Goal: Information Seeking & Learning: Learn about a topic

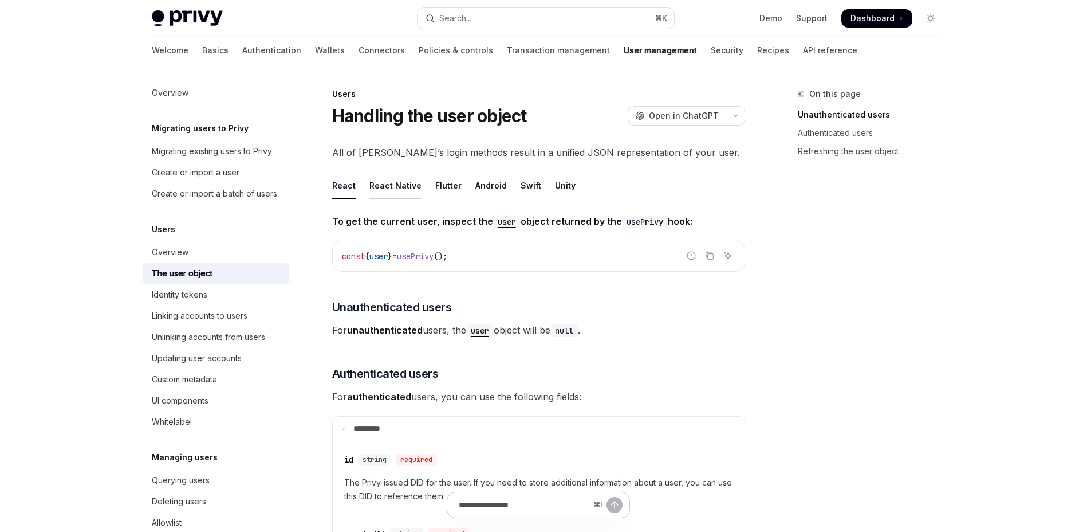
click at [376, 185] on div "React Native" at bounding box center [395, 185] width 52 height 27
type textarea "*"
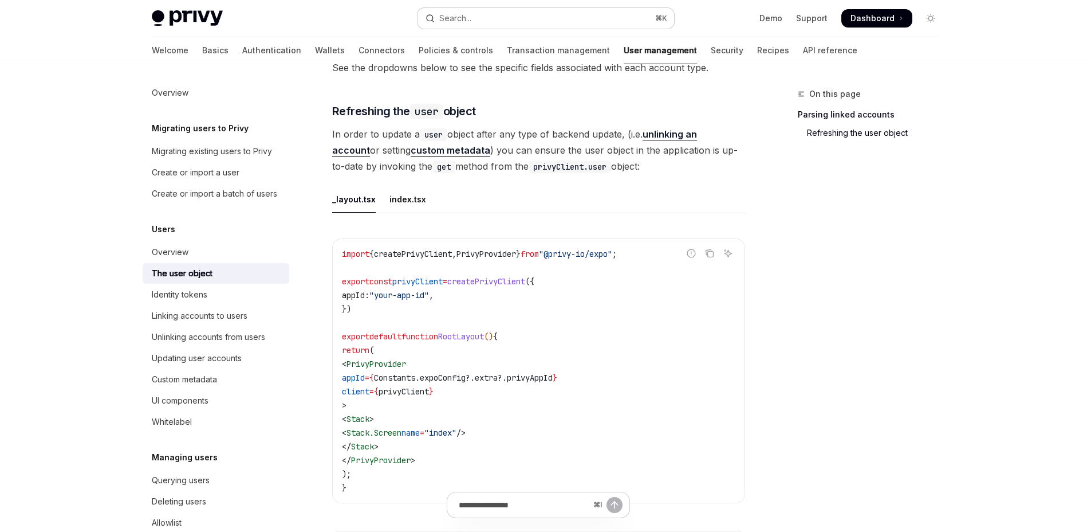
click at [548, 21] on button "Search... ⌘ K" at bounding box center [546, 18] width 257 height 21
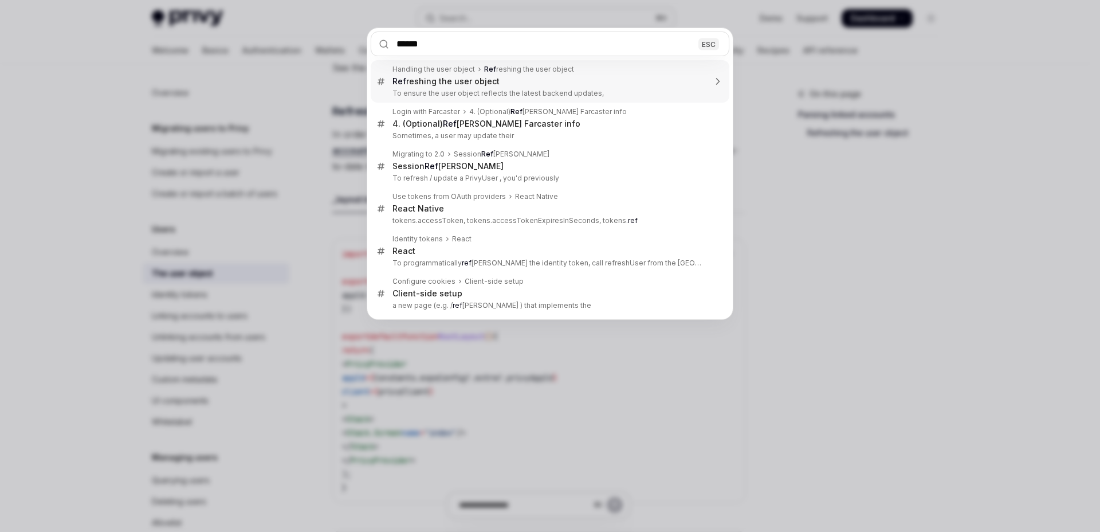
type input "*******"
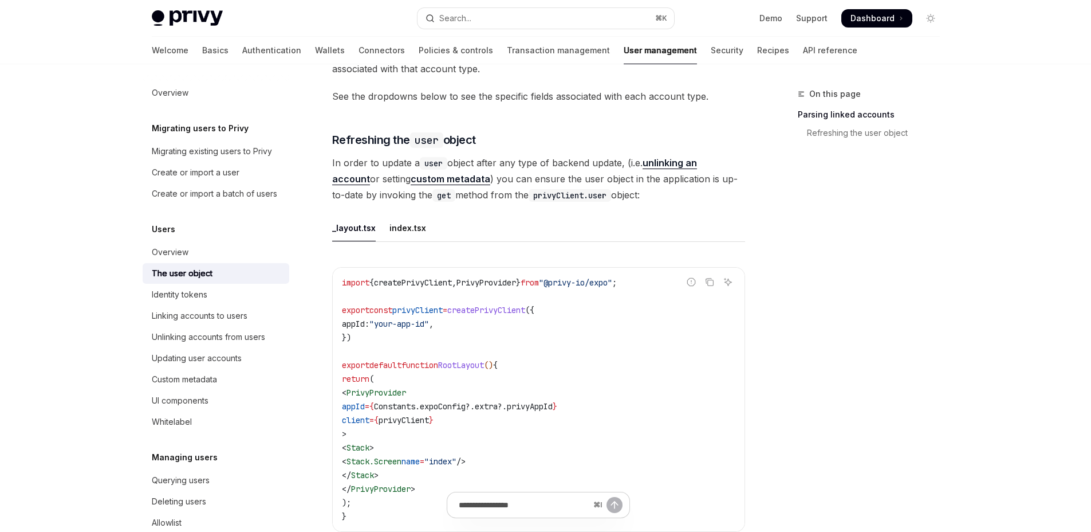
scroll to position [417, 0]
click at [422, 214] on div "index.tsx" at bounding box center [407, 227] width 37 height 27
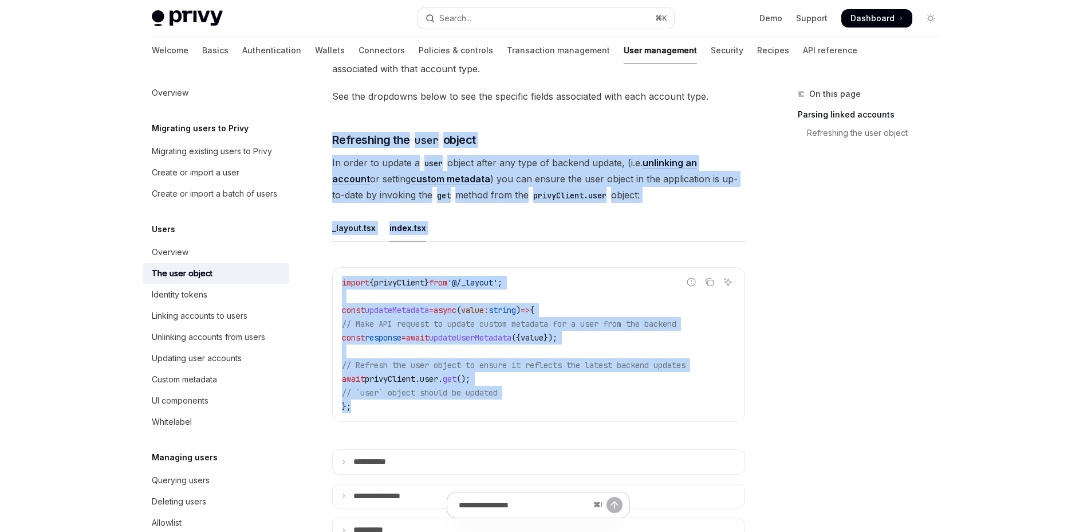
drag, startPoint x: 318, startPoint y: 103, endPoint x: 734, endPoint y: 386, distance: 503.8
click at [734, 386] on div "Users Handling the user object OpenAI Open in ChatGPT OpenAI Open in ChatGPT Al…" at bounding box center [431, 462] width 632 height 1584
copy div "Refreshing the user object In order to update a user object after any type of b…"
click at [658, 228] on div "_layout.tsx index.tsx Report incorrect code Copy Ask AI import { privyClient } …" at bounding box center [538, 327] width 413 height 226
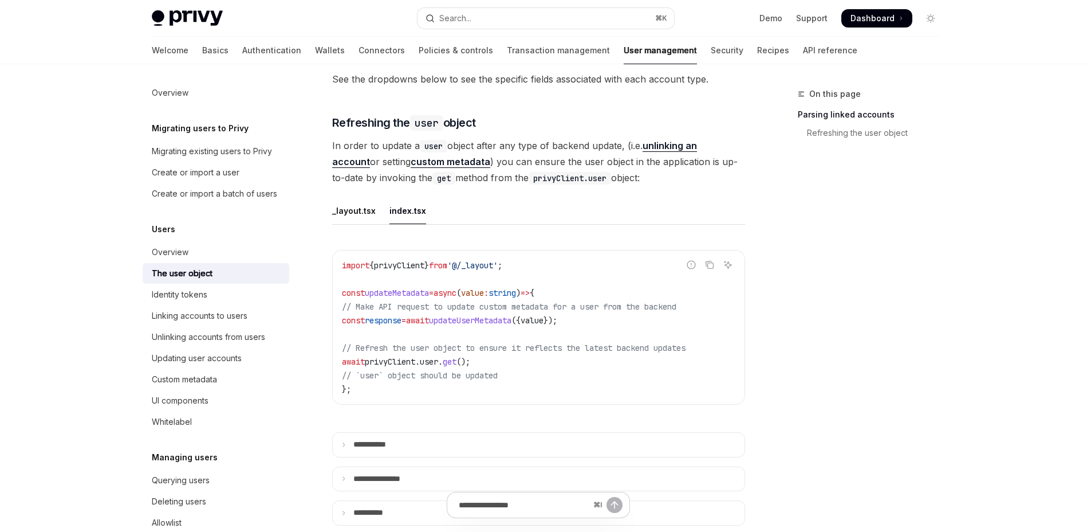
scroll to position [426, 0]
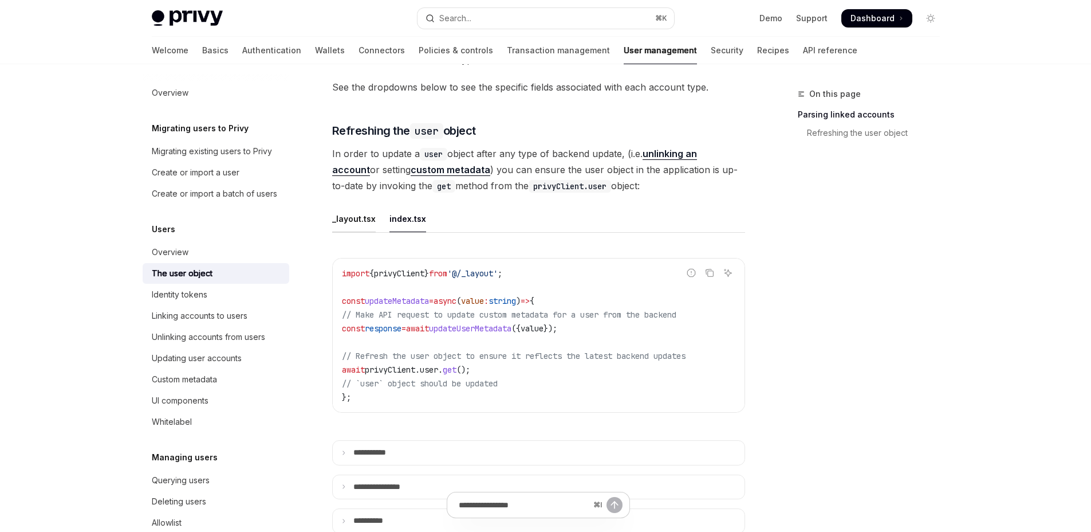
click at [352, 205] on div "_layout.tsx" at bounding box center [354, 218] width 44 height 27
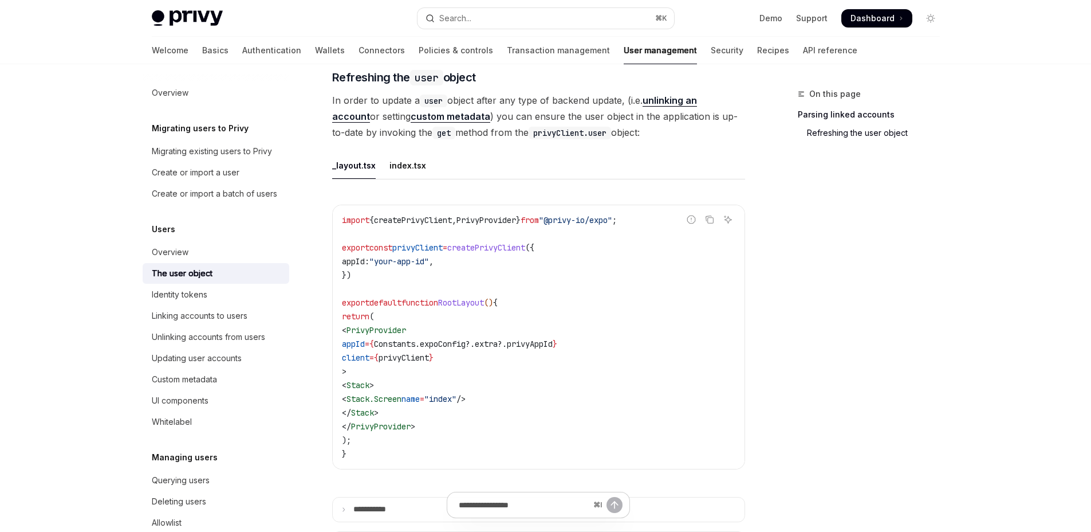
scroll to position [478, 0]
click at [419, 154] on div "index.tsx" at bounding box center [407, 167] width 37 height 27
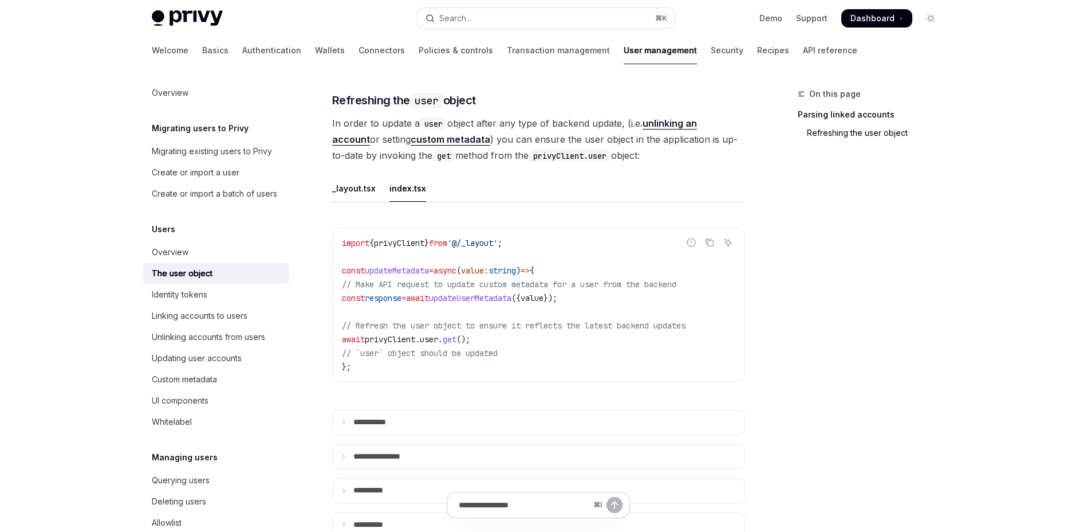
scroll to position [439, 0]
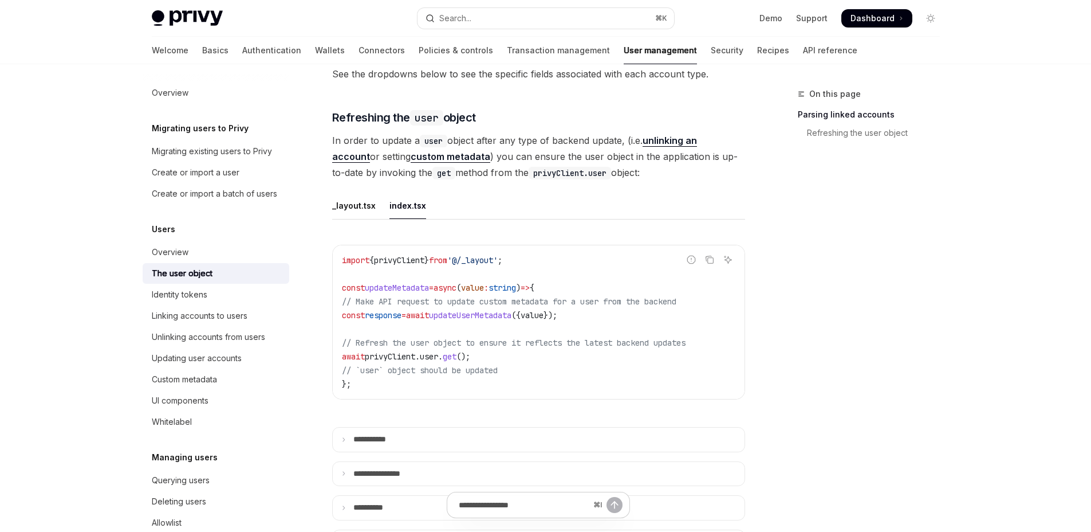
click at [419, 151] on link "custom metadata" at bounding box center [451, 157] width 80 height 12
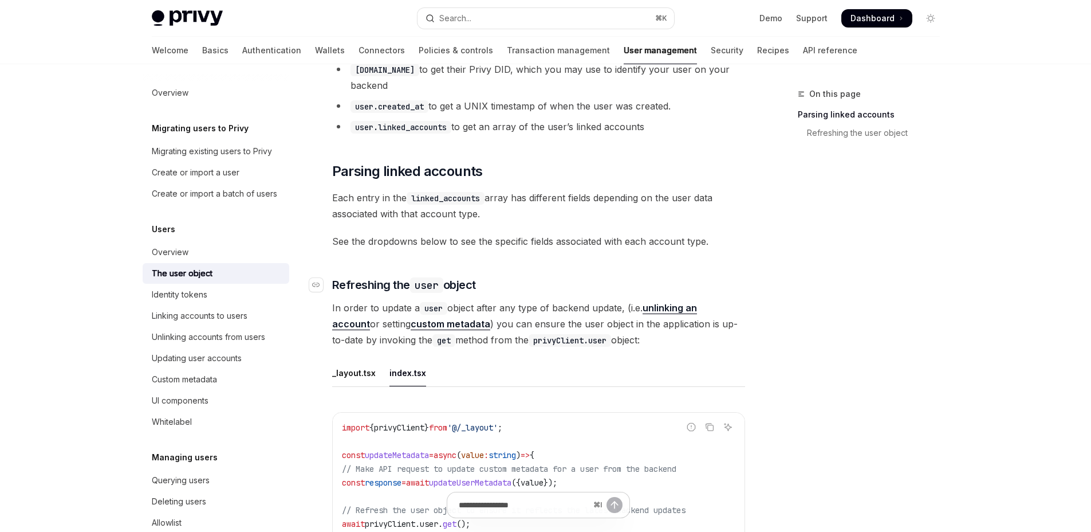
scroll to position [273, 0]
click at [692, 301] on link "unlinking an account" at bounding box center [514, 315] width 365 height 28
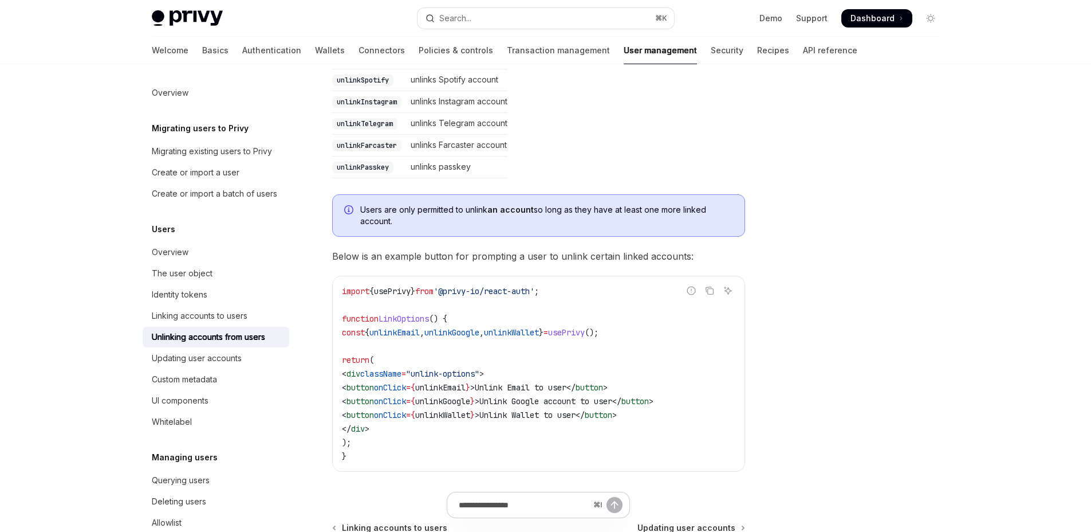
scroll to position [633, 0]
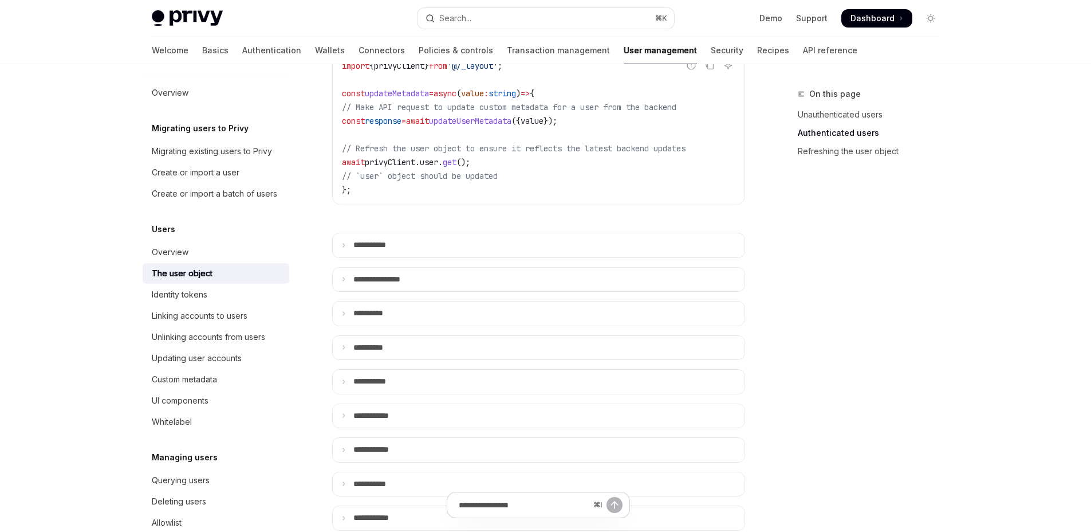
type textarea "*"
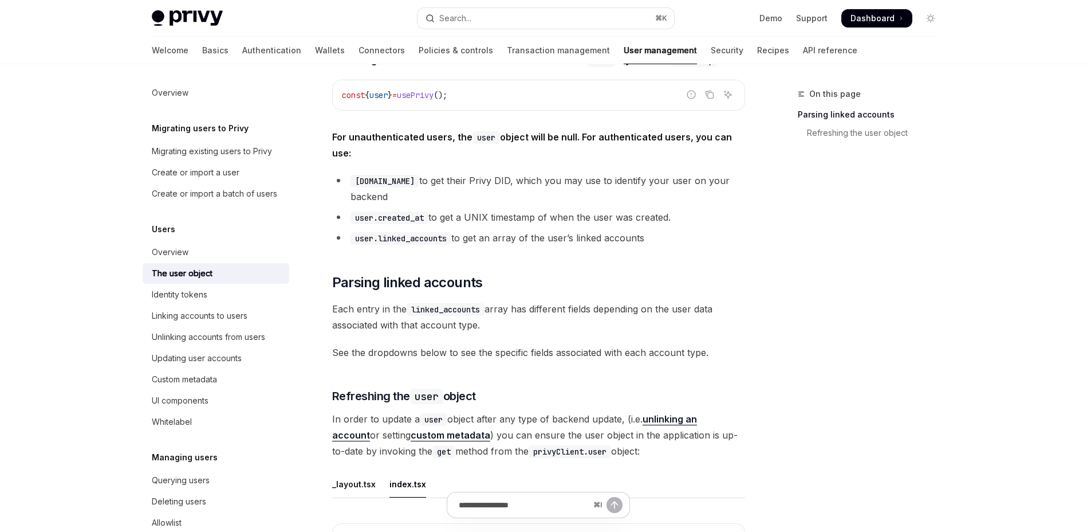
scroll to position [378, 0]
